Goal: Task Accomplishment & Management: Use online tool/utility

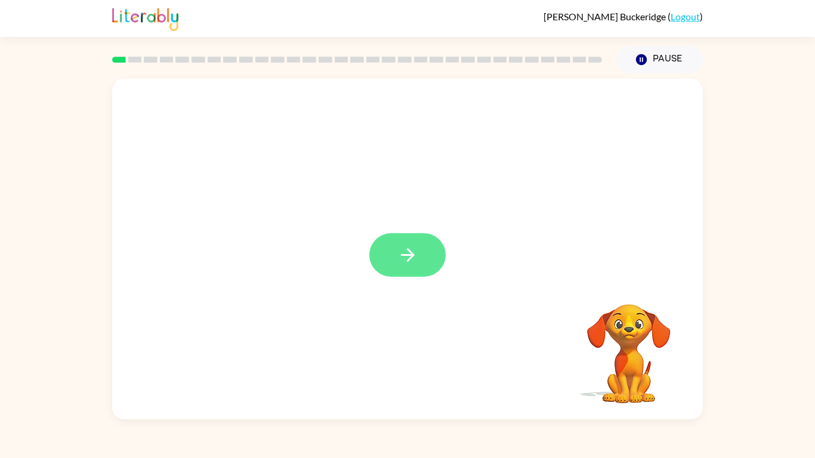
click at [421, 250] on button "button" at bounding box center [407, 255] width 76 height 44
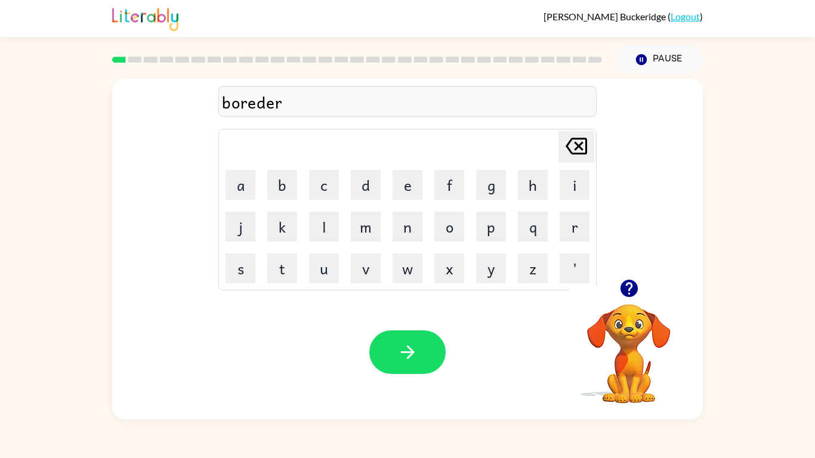
click at [257, 104] on div "boreder" at bounding box center [407, 101] width 371 height 25
click at [417, 355] on button "button" at bounding box center [407, 352] width 76 height 44
click at [264, 103] on div "rounnd" at bounding box center [407, 101] width 371 height 25
click at [267, 105] on div "rounnd" at bounding box center [407, 101] width 371 height 25
click at [264, 107] on div "rounnd" at bounding box center [407, 101] width 371 height 25
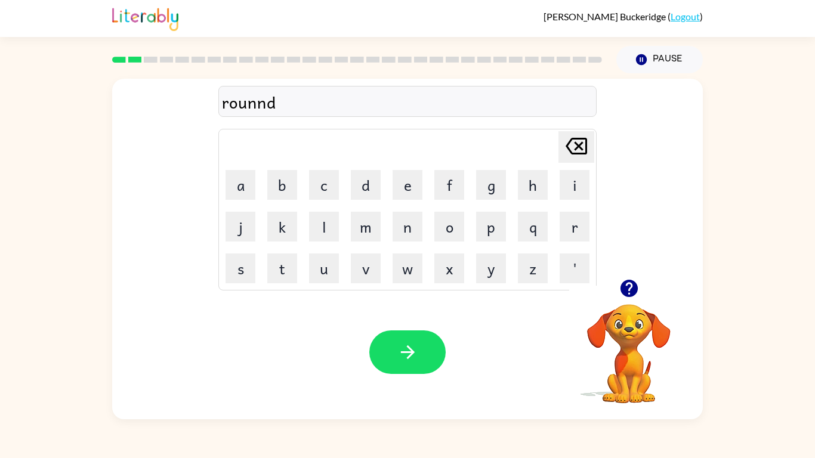
click at [276, 101] on div "rounnd" at bounding box center [407, 101] width 371 height 25
click at [582, 141] on icon "[PERSON_NAME] last character input" at bounding box center [576, 146] width 29 height 29
type button "delete"
click at [420, 344] on button "button" at bounding box center [407, 352] width 76 height 44
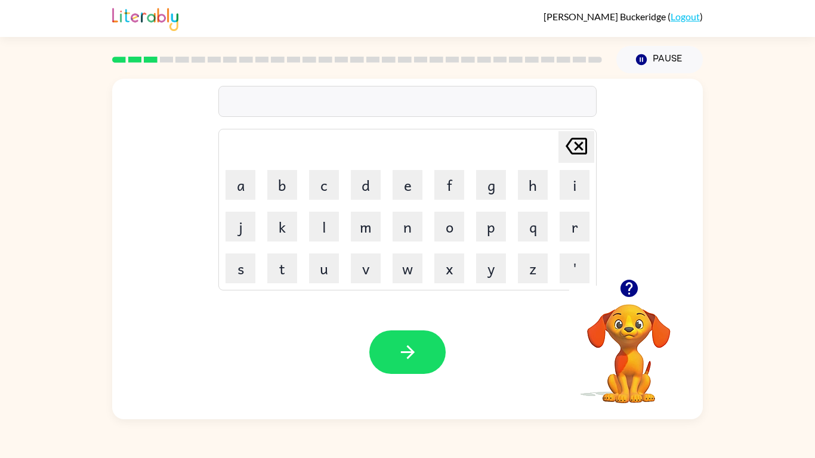
click at [620, 316] on video "Your browser must support playing .mp4 files to use Literably. Please try using…" at bounding box center [628, 345] width 119 height 119
click at [612, 376] on video "Your browser must support playing .mp4 files to use Literably. Please try using…" at bounding box center [628, 345] width 119 height 119
click at [647, 371] on video "Your browser must support playing .mp4 files to use Literably. Please try using…" at bounding box center [628, 345] width 119 height 119
click at [627, 289] on icon "button" at bounding box center [628, 288] width 17 height 17
click at [372, 222] on button "m" at bounding box center [366, 227] width 30 height 30
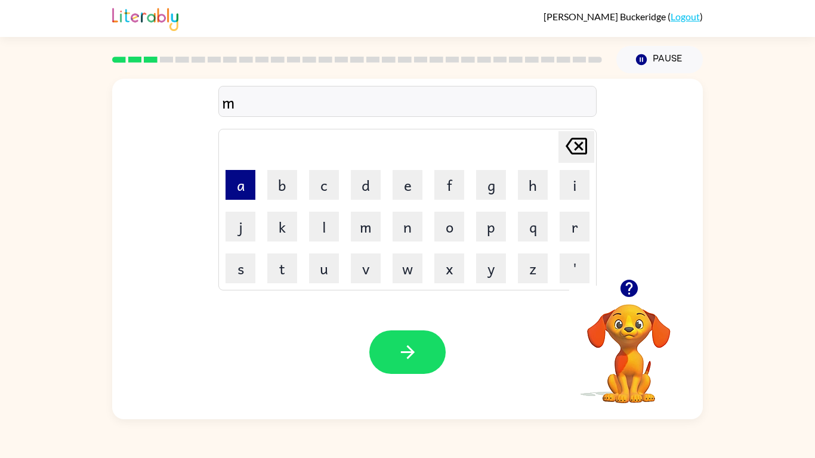
click at [247, 185] on button "a" at bounding box center [240, 185] width 30 height 30
click at [323, 194] on button "c" at bounding box center [324, 185] width 30 height 30
click at [532, 185] on button "h" at bounding box center [533, 185] width 30 height 30
click at [575, 189] on button "i" at bounding box center [574, 185] width 30 height 30
click at [405, 221] on button "n" at bounding box center [407, 227] width 30 height 30
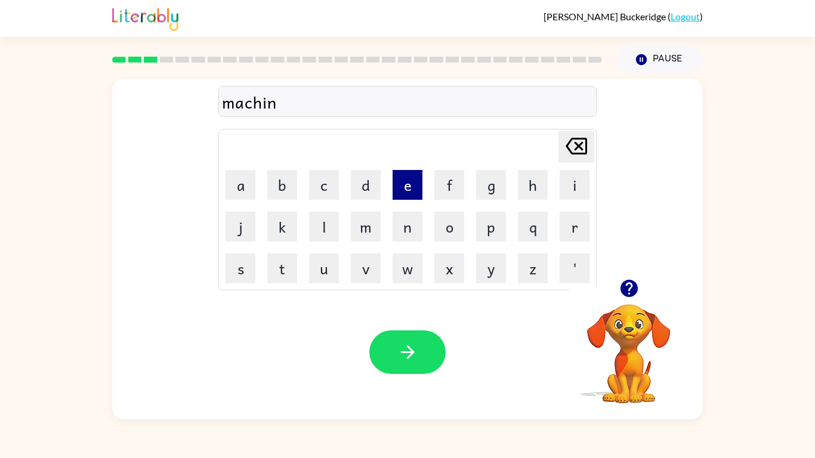
click at [413, 197] on button "e" at bounding box center [407, 185] width 30 height 30
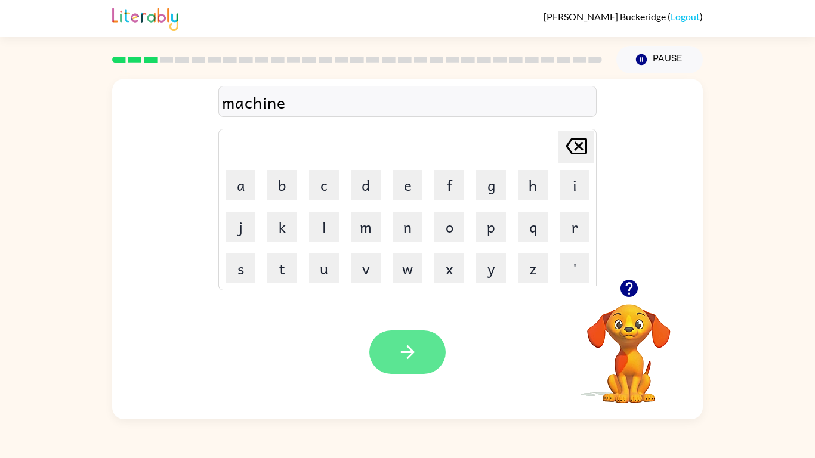
click at [394, 363] on button "button" at bounding box center [407, 352] width 76 height 44
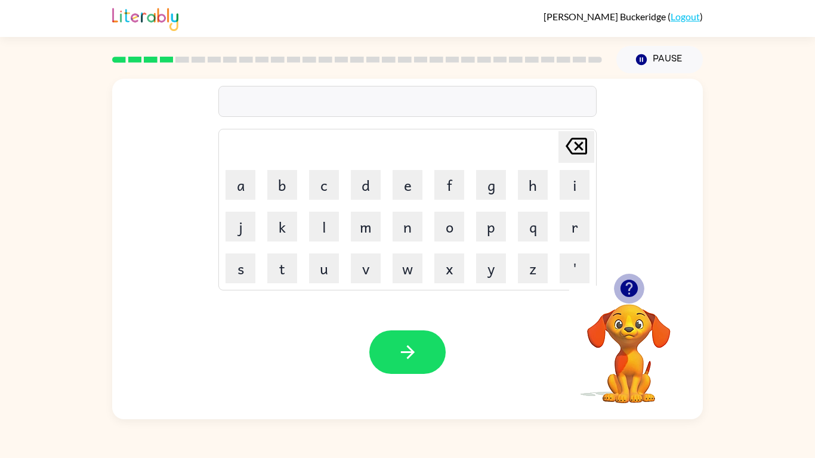
click at [623, 286] on icon "button" at bounding box center [628, 288] width 17 height 17
click at [633, 295] on icon "button" at bounding box center [628, 288] width 17 height 17
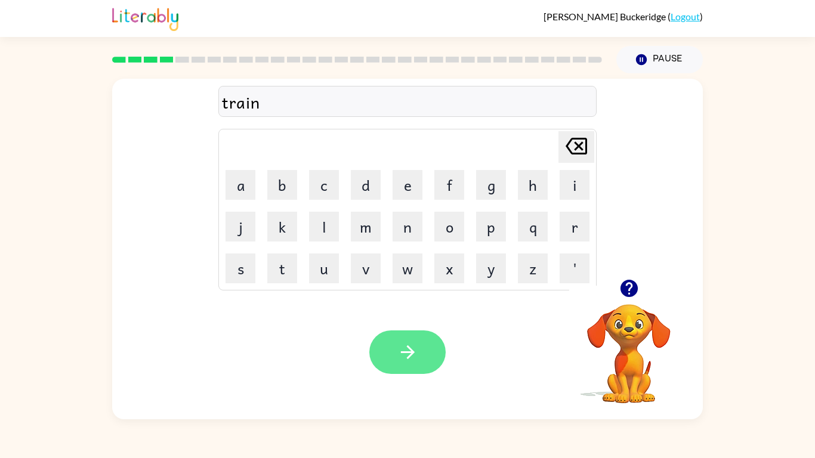
click at [392, 359] on button "button" at bounding box center [407, 352] width 76 height 44
click at [274, 107] on div "defennse" at bounding box center [407, 101] width 371 height 25
click at [274, 107] on div "defenns" at bounding box center [407, 101] width 371 height 25
click at [432, 352] on button "button" at bounding box center [407, 352] width 76 height 44
click at [423, 360] on button "button" at bounding box center [407, 352] width 76 height 44
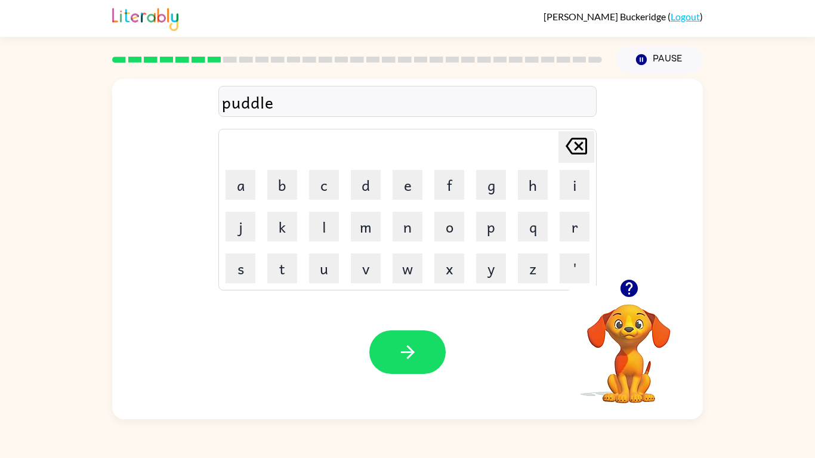
click at [423, 360] on button "button" at bounding box center [407, 352] width 76 height 44
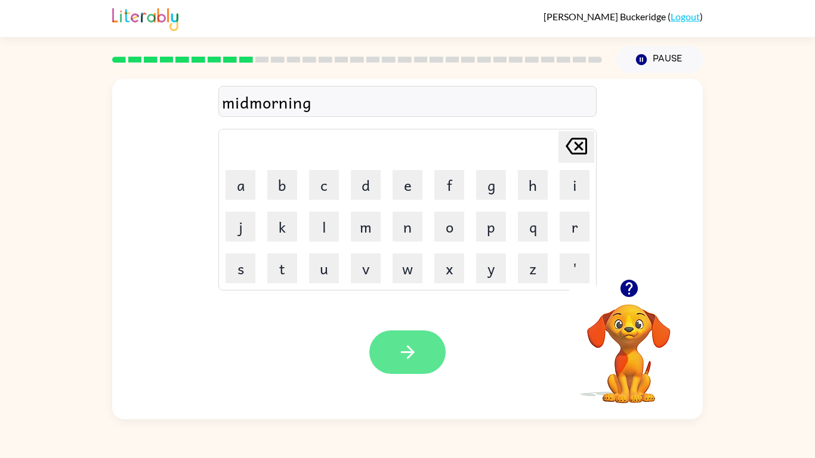
click at [422, 362] on button "button" at bounding box center [407, 352] width 76 height 44
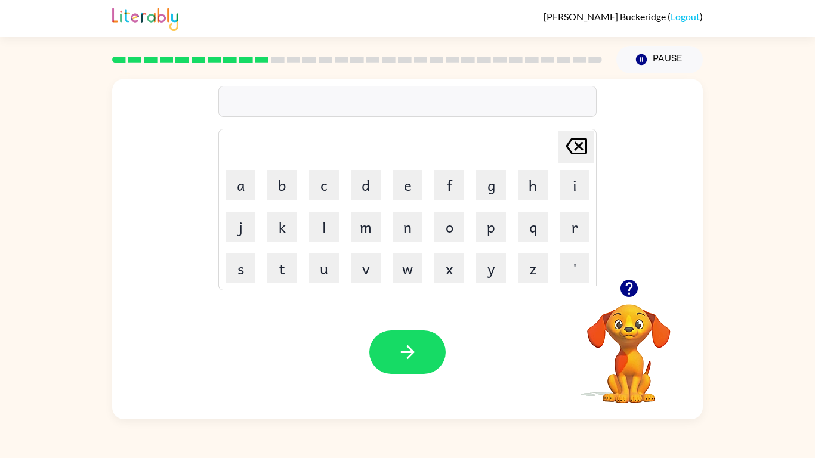
click at [630, 292] on icon "button" at bounding box center [628, 288] width 17 height 17
click at [422, 362] on button "button" at bounding box center [407, 352] width 76 height 44
click at [402, 365] on button "button" at bounding box center [407, 352] width 76 height 44
click at [289, 316] on div "Your browser must support playing .mp4 files to use Literably. Please try using…" at bounding box center [407, 352] width 590 height 134
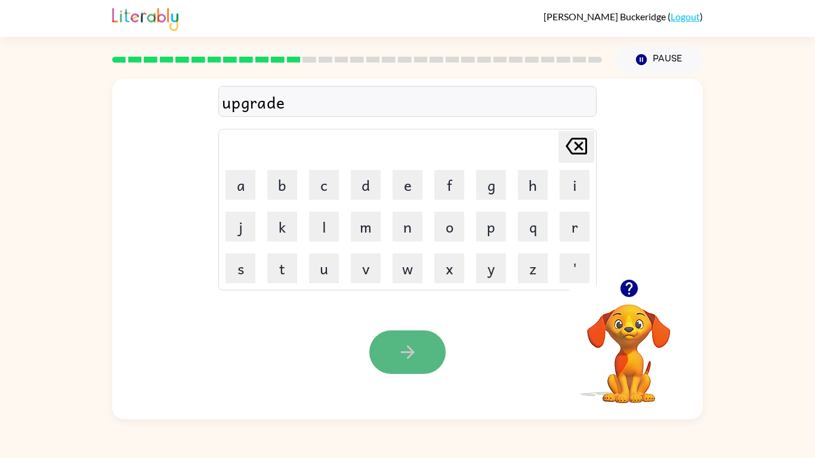
click at [441, 364] on button "button" at bounding box center [407, 352] width 76 height 44
click at [263, 102] on div "maddness" at bounding box center [407, 101] width 371 height 25
click at [293, 101] on div "maddnes" at bounding box center [407, 101] width 371 height 25
click at [290, 104] on div "maddnes" at bounding box center [407, 101] width 371 height 25
click at [402, 350] on icon "button" at bounding box center [407, 352] width 21 height 21
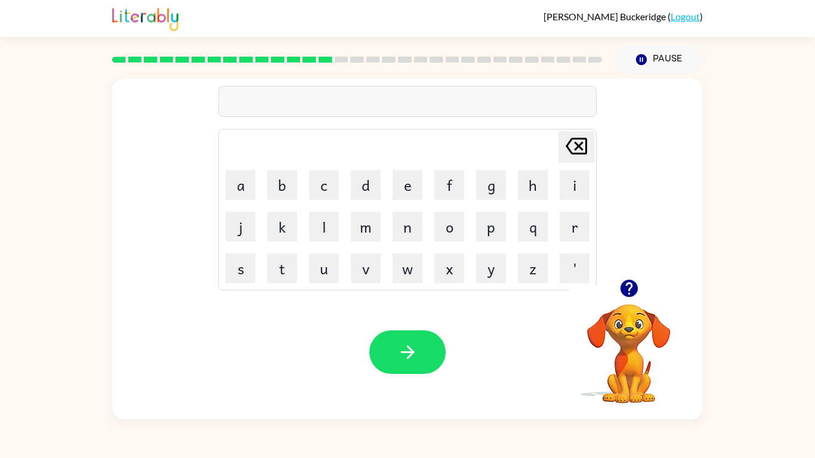
click at [406, 355] on icon "button" at bounding box center [407, 352] width 21 height 21
click at [406, 355] on div "[PERSON_NAME] last character input a b c d e f g h i j k l m n o p q r s t u v …" at bounding box center [407, 249] width 590 height 341
click at [339, 95] on div at bounding box center [407, 101] width 378 height 31
click at [397, 360] on icon "button" at bounding box center [407, 352] width 21 height 21
click at [629, 284] on icon "button" at bounding box center [628, 288] width 21 height 21
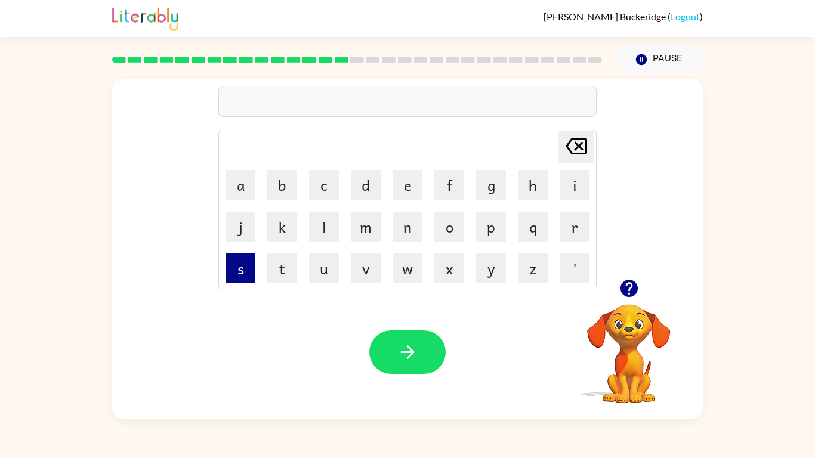
click at [242, 271] on button "s" at bounding box center [240, 268] width 30 height 30
click at [405, 265] on button "w" at bounding box center [407, 268] width 30 height 30
click at [456, 226] on button "o" at bounding box center [449, 227] width 30 height 30
click at [569, 226] on button "r" at bounding box center [574, 227] width 30 height 30
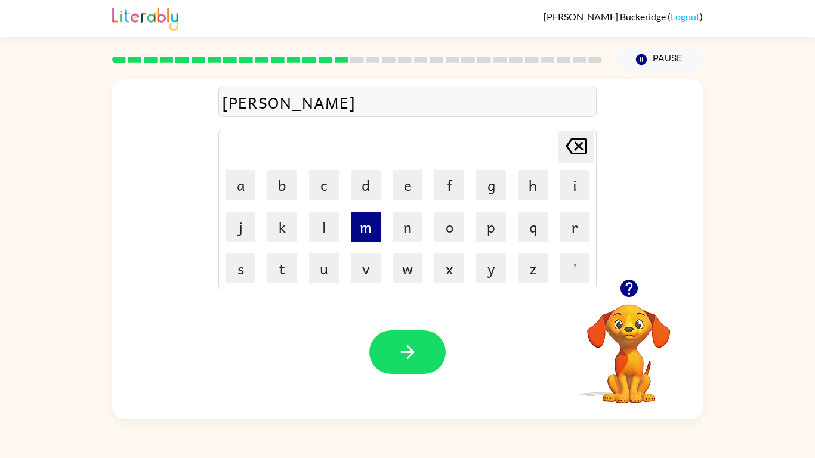
click at [369, 229] on button "m" at bounding box center [366, 227] width 30 height 30
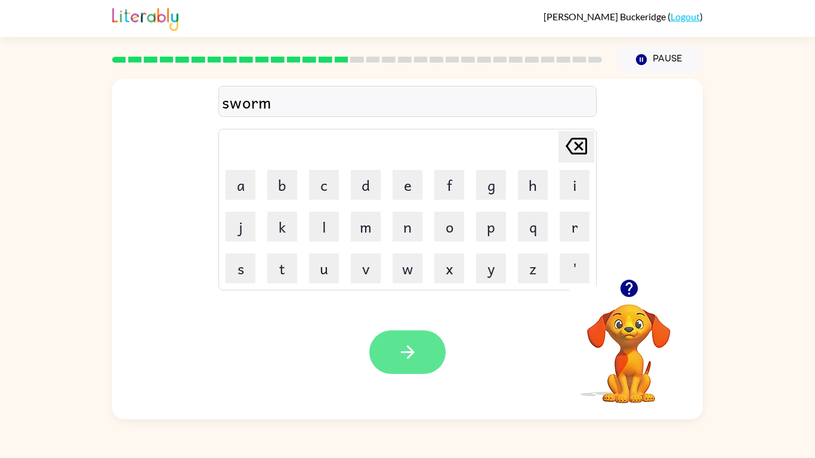
click at [431, 357] on button "button" at bounding box center [407, 352] width 76 height 44
click at [407, 349] on icon "button" at bounding box center [407, 352] width 21 height 21
click at [409, 341] on button "button" at bounding box center [407, 352] width 76 height 44
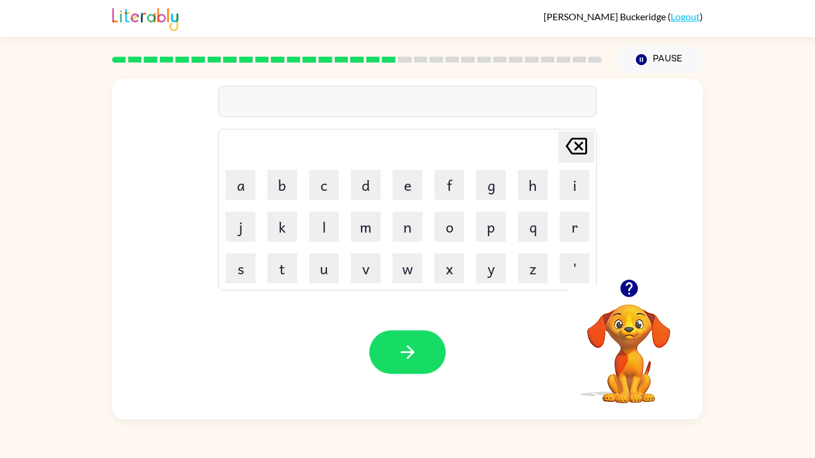
click at [632, 280] on icon "button" at bounding box center [628, 288] width 21 height 21
click at [271, 104] on div "risiest" at bounding box center [407, 101] width 371 height 25
click at [270, 100] on div "risiest" at bounding box center [407, 101] width 371 height 25
click at [259, 105] on div "riskiiest" at bounding box center [407, 101] width 371 height 25
click at [429, 332] on button "button" at bounding box center [407, 352] width 76 height 44
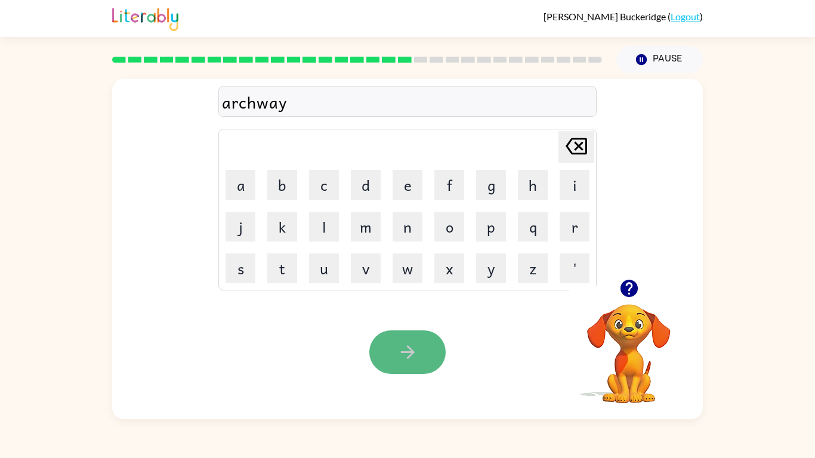
click at [423, 344] on button "button" at bounding box center [407, 352] width 76 height 44
click at [418, 366] on button "button" at bounding box center [407, 352] width 76 height 44
click at [404, 357] on icon "button" at bounding box center [407, 352] width 21 height 21
click at [423, 372] on button "button" at bounding box center [407, 352] width 76 height 44
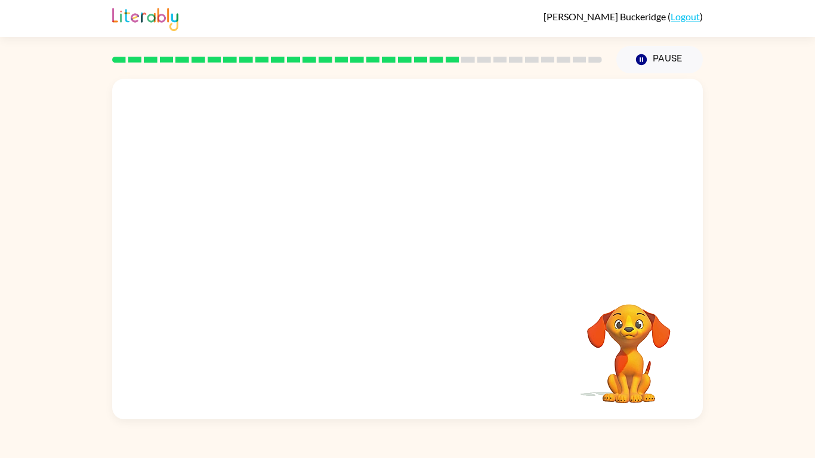
click at [627, 336] on video "Your browser must support playing .mp4 files to use Literably. Please try using…" at bounding box center [628, 345] width 119 height 119
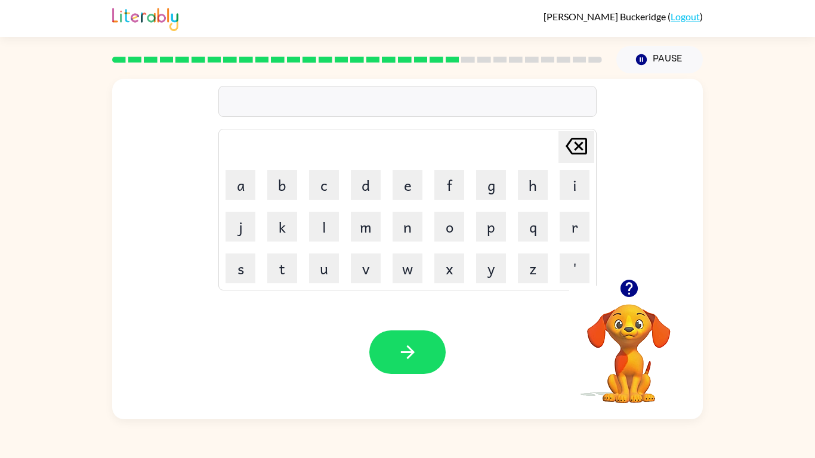
click at [629, 295] on icon "button" at bounding box center [628, 288] width 17 height 17
click at [394, 357] on button "button" at bounding box center [407, 352] width 76 height 44
click at [413, 354] on icon "button" at bounding box center [407, 352] width 21 height 21
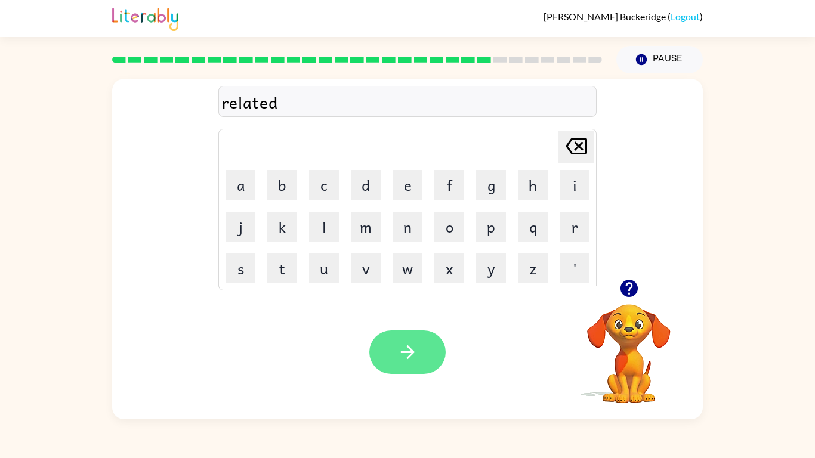
click at [416, 358] on icon "button" at bounding box center [407, 352] width 21 height 21
click at [418, 366] on button "button" at bounding box center [407, 352] width 76 height 44
click at [421, 367] on button "button" at bounding box center [407, 352] width 76 height 44
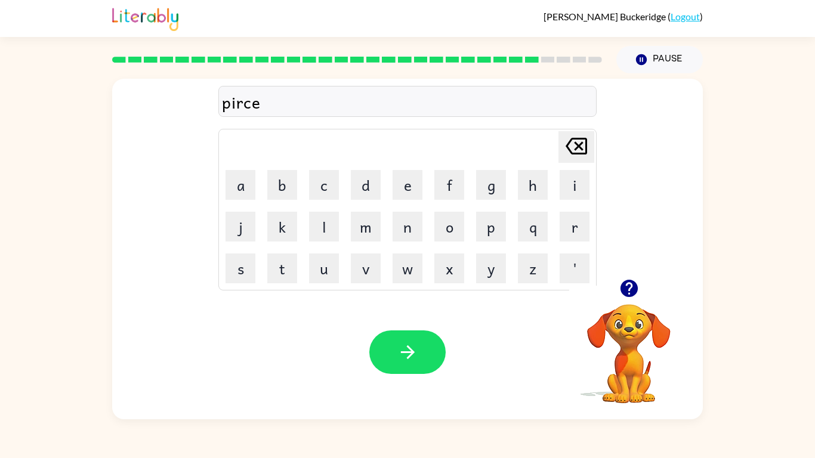
click at [263, 106] on div "pirce" at bounding box center [407, 101] width 371 height 25
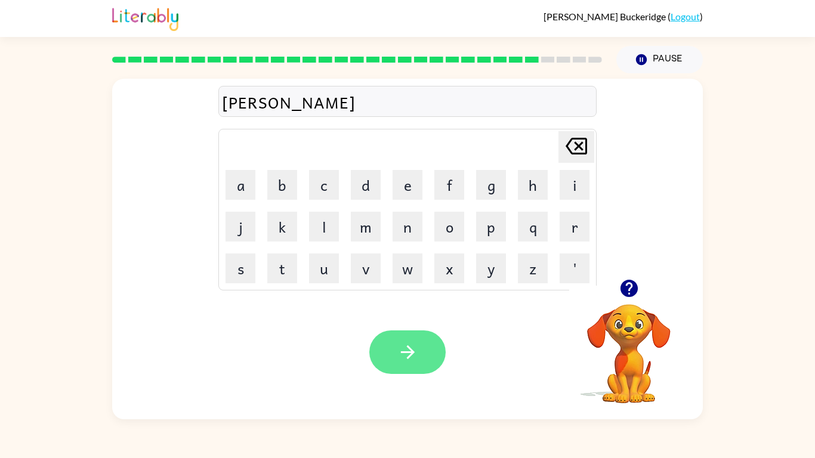
click at [400, 331] on button "button" at bounding box center [407, 352] width 76 height 44
click at [402, 342] on icon "button" at bounding box center [407, 352] width 21 height 21
click at [399, 360] on icon "button" at bounding box center [407, 352] width 21 height 21
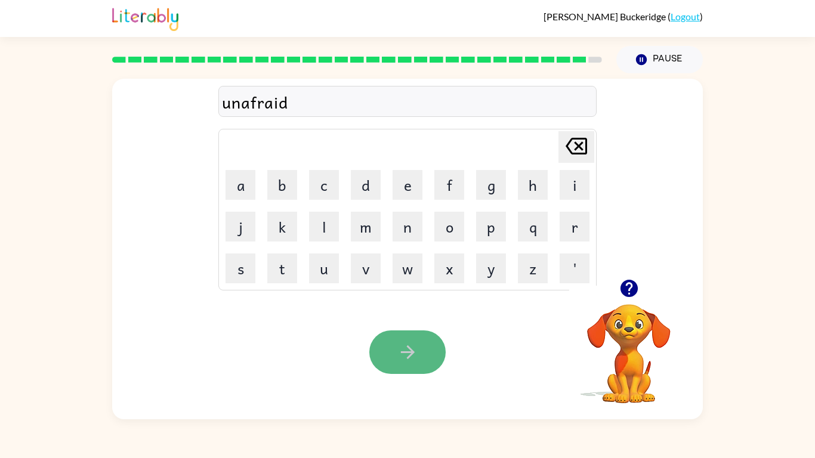
click at [404, 351] on icon "button" at bounding box center [407, 352] width 14 height 14
